Goal: Task Accomplishment & Management: Complete application form

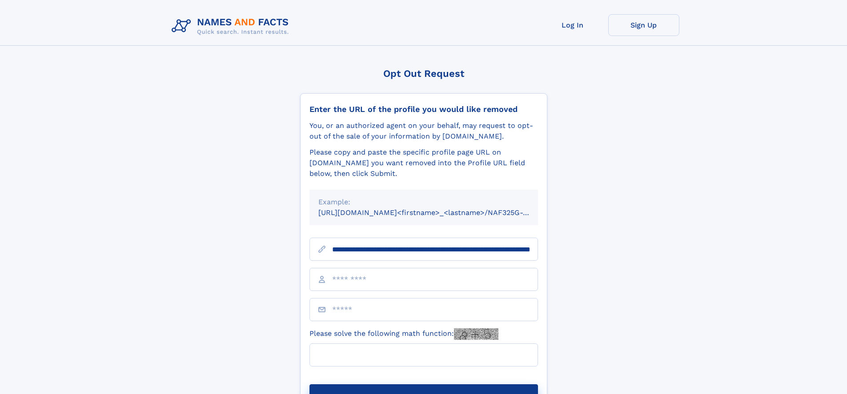
scroll to position [0, 89]
type input "**********"
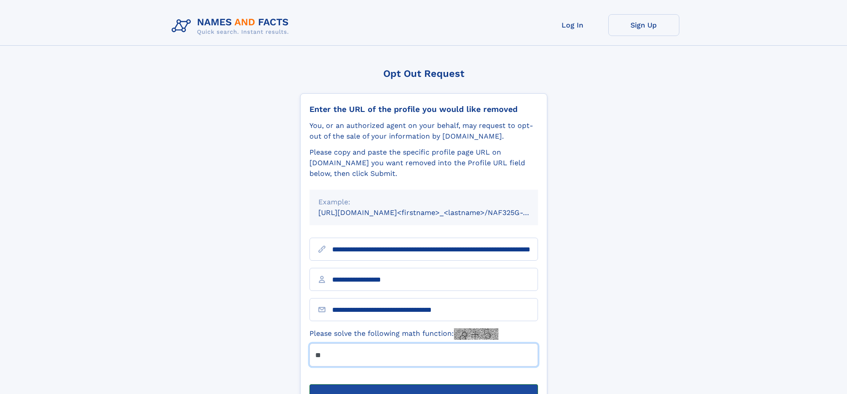
type input "**"
click at [423, 385] on button "Submit Opt Out Request" at bounding box center [423, 399] width 229 height 28
